Goal: Task Accomplishment & Management: Complete application form

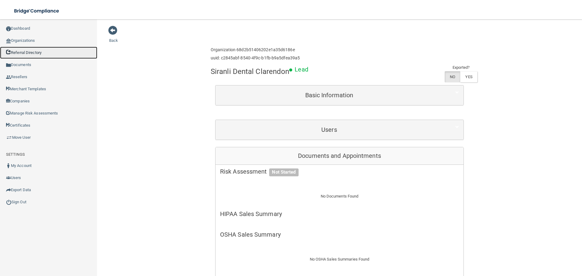
click at [37, 48] on link "Referral Directory" at bounding box center [48, 53] width 97 height 12
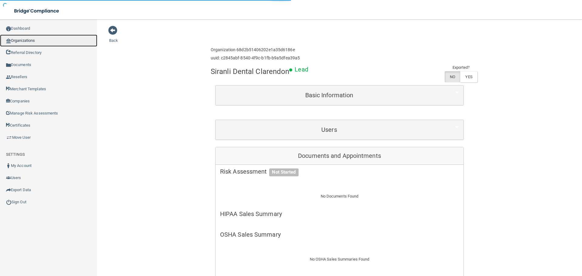
click at [37, 41] on link "Organizations" at bounding box center [48, 41] width 97 height 12
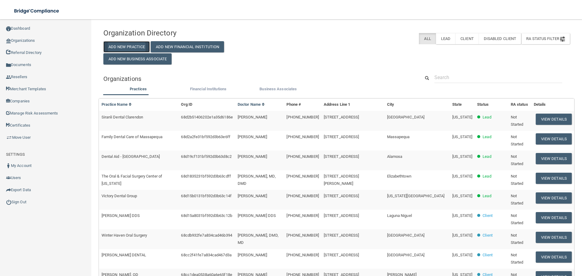
click at [150, 45] on button "Add New Practice" at bounding box center [126, 46] width 47 height 11
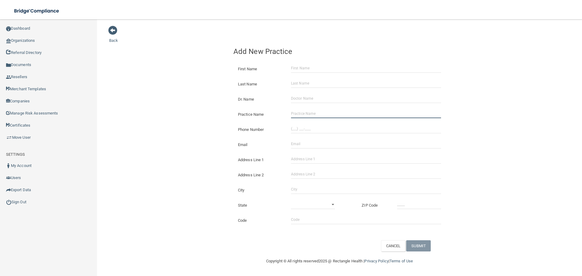
click at [323, 116] on input "Practice Name" at bounding box center [366, 113] width 150 height 9
paste input "Pristine Smile Dental PLLC"
type input "Pristine Smile Dental PLLC"
click at [339, 128] on input "(___) ___-____" at bounding box center [366, 128] width 150 height 9
paste input "860) 647-1565"
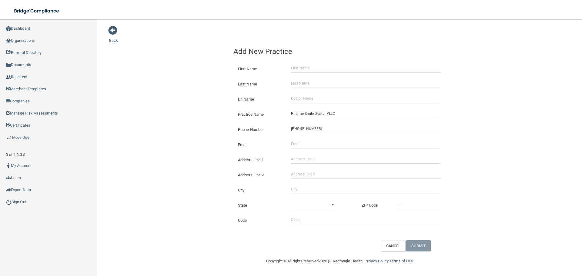
type input "[PHONE_NUMBER]"
click at [305, 143] on input "Email" at bounding box center [366, 143] width 150 height 9
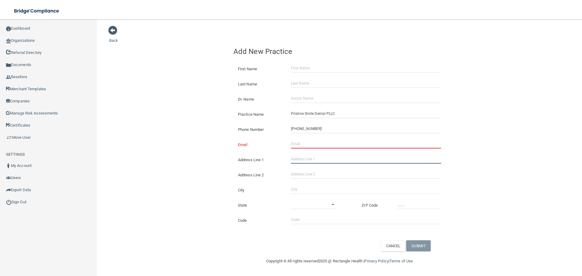
drag, startPoint x: 325, startPoint y: 156, endPoint x: 334, endPoint y: 159, distance: 8.9
click at [325, 156] on input "Address Line 1" at bounding box center [366, 159] width 150 height 9
paste input "[STREET_ADDRESS]"
drag, startPoint x: 339, startPoint y: 158, endPoint x: 318, endPoint y: 160, distance: 21.3
click at [318, 160] on input "[STREET_ADDRESS]" at bounding box center [366, 159] width 150 height 9
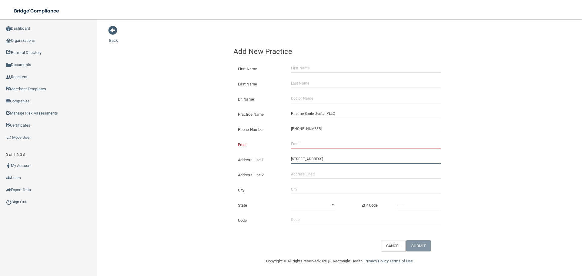
type input "[STREET_ADDRESS]"
click at [326, 171] on input "Address Line 2" at bounding box center [366, 174] width 150 height 9
paste input "Suite 4"
type input "Suite 4"
click at [301, 191] on input "City" at bounding box center [366, 189] width 150 height 9
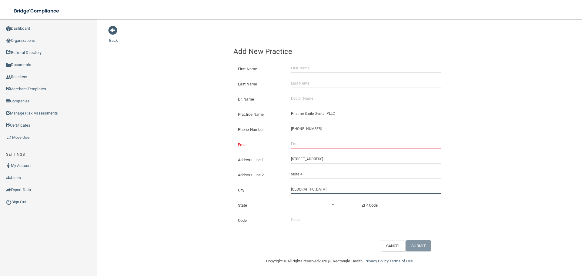
type input "[GEOGRAPHIC_DATA]"
click at [306, 205] on select "[US_STATE] [US_STATE] [US_STATE] [US_STATE] [US_STATE] [US_STATE] [US_STATE] [U…" at bounding box center [313, 204] width 44 height 9
select select "6"
click at [291, 200] on select "[US_STATE] [US_STATE] [US_STATE] [US_STATE] [US_STATE] [US_STATE] [US_STATE] [U…" at bounding box center [313, 204] width 44 height 9
click at [417, 204] on input "_____" at bounding box center [419, 204] width 44 height 9
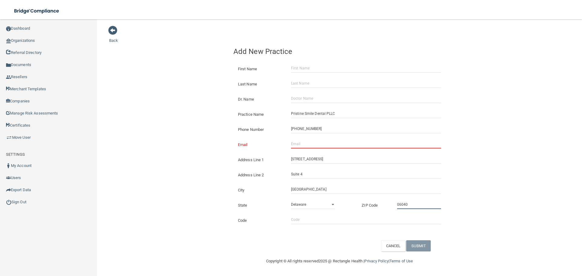
type input "06040"
drag, startPoint x: 227, startPoint y: 155, endPoint x: 177, endPoint y: 148, distance: 50.8
click at [217, 151] on div "Back Add New Practice First Name Last Name Dr. Name Practice Name Pristine Smil…" at bounding box center [339, 138] width 461 height 226
drag, startPoint x: 311, startPoint y: 147, endPoint x: 282, endPoint y: 144, distance: 29.5
click at [311, 147] on input "Email" at bounding box center [366, 143] width 150 height 9
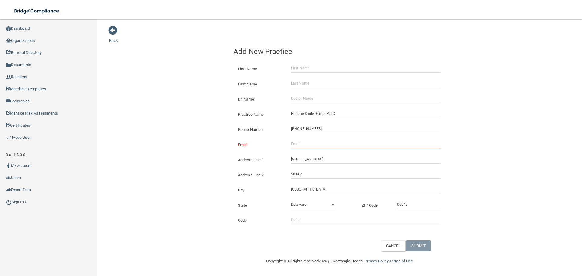
paste input "[EMAIL_ADDRESS][DOMAIN_NAME]"
type input "[EMAIL_ADDRESS][DOMAIN_NAME]"
click at [168, 135] on div "Back Add New Practice First Name Last Name Dr. Name Practice Name Pristine Smil…" at bounding box center [339, 138] width 461 height 226
click at [303, 96] on input "Dr. Name" at bounding box center [366, 98] width 150 height 9
paste input "[PERSON_NAME]"
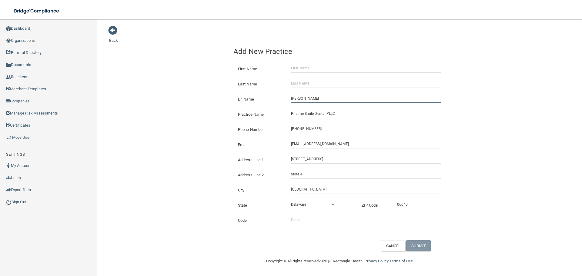
type input "[PERSON_NAME]"
click at [309, 68] on input "First Name" at bounding box center [366, 68] width 150 height 9
paste input "[PERSON_NAME]"
click at [313, 68] on input "[PERSON_NAME]" at bounding box center [366, 68] width 150 height 9
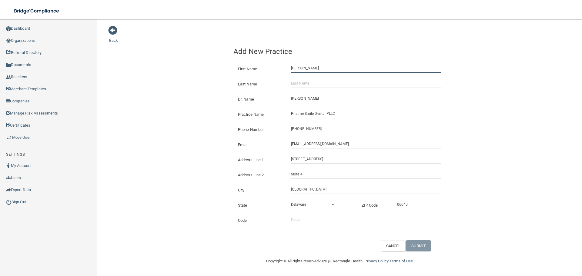
type input "[PERSON_NAME]"
click at [313, 76] on div "Last Name" at bounding box center [339, 81] width 221 height 15
click at [313, 83] on input "Last Name" at bounding box center [366, 83] width 150 height 9
paste input "[PERSON_NAME]"
type input "[PERSON_NAME]"
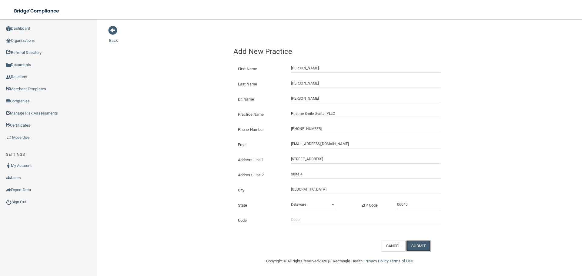
click at [420, 248] on button "SUBMIT" at bounding box center [418, 245] width 25 height 11
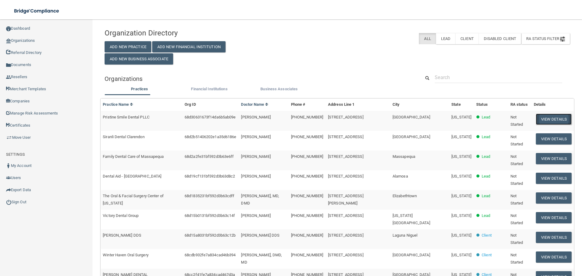
click at [543, 119] on button "View Details" at bounding box center [554, 119] width 36 height 11
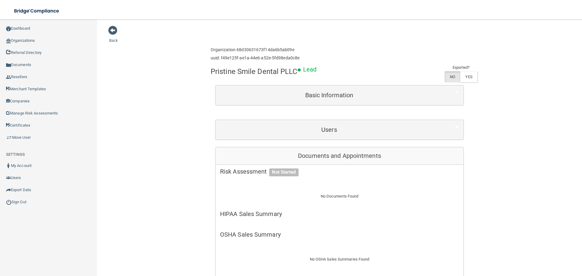
drag, startPoint x: 150, startPoint y: 29, endPoint x: 150, endPoint y: 18, distance: 10.6
